Goal: Check status: Check status

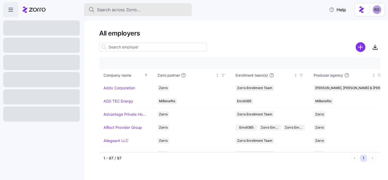
click at [111, 9] on span "Search across Zorro..." at bounding box center [119, 9] width 44 height 7
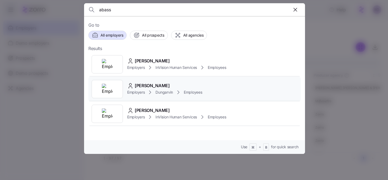
type input "abass"
click at [174, 85] on div "Abass Conteh" at bounding box center [164, 86] width 75 height 7
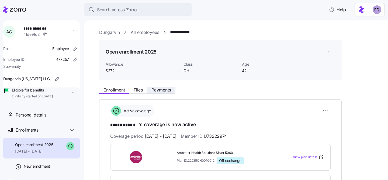
click at [157, 92] on span "Payments" at bounding box center [162, 90] width 20 height 4
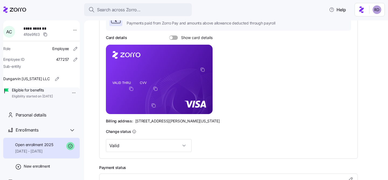
scroll to position [64, 0]
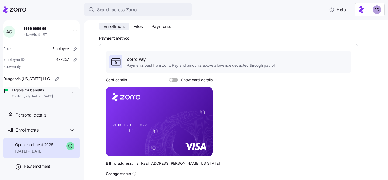
click at [115, 27] on span "Enrollment" at bounding box center [115, 26] width 22 height 4
